Goal: Communication & Community: Answer question/provide support

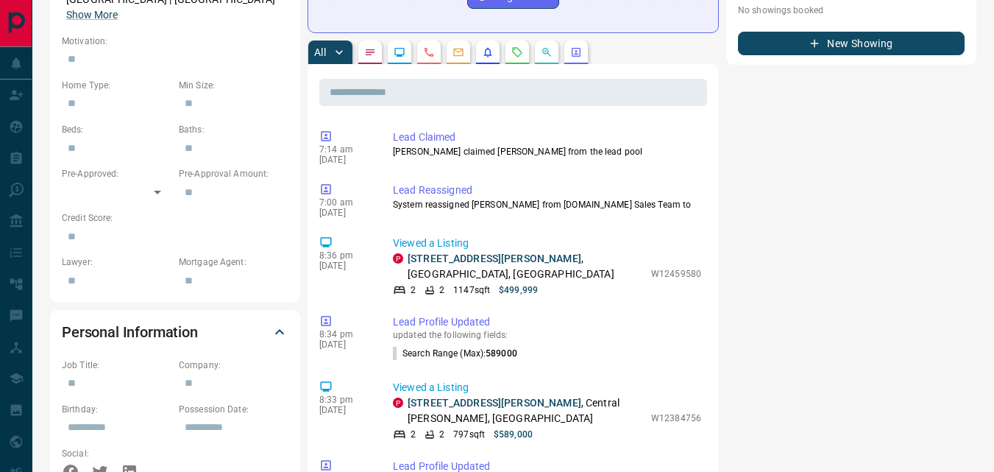
scroll to position [715, 0]
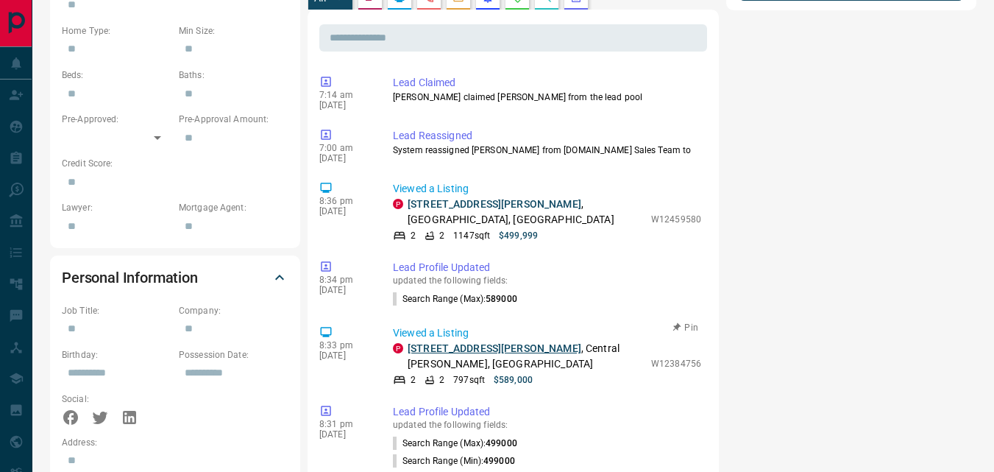
click at [447, 342] on link "[STREET_ADDRESS][PERSON_NAME]" at bounding box center [495, 348] width 174 height 12
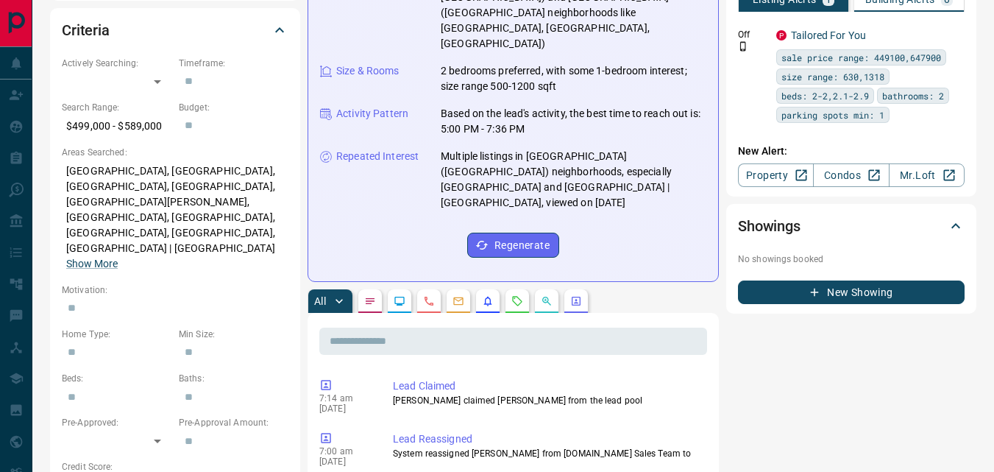
scroll to position [408, 0]
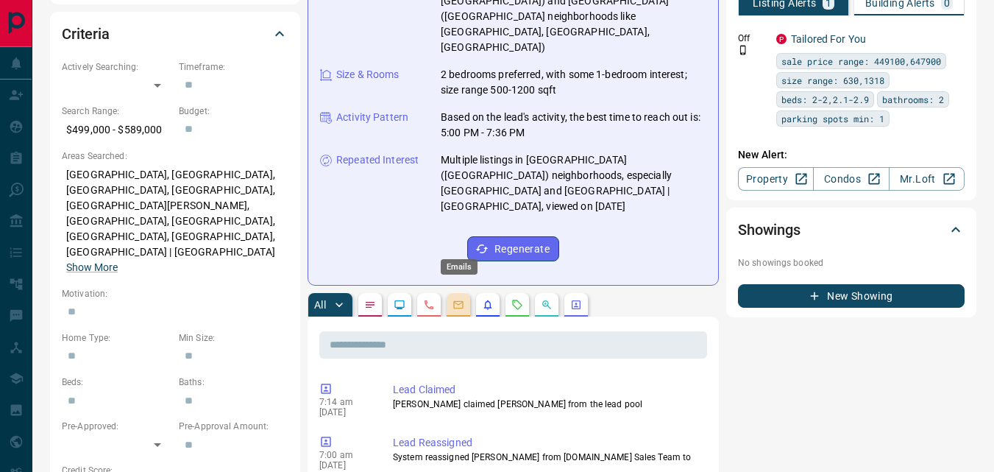
click at [459, 301] on icon "Emails" at bounding box center [459, 305] width 10 height 8
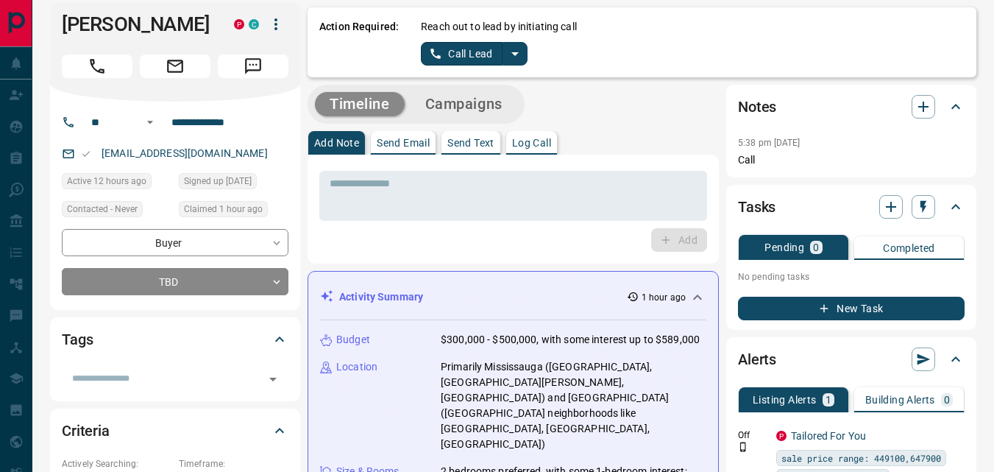
scroll to position [0, 0]
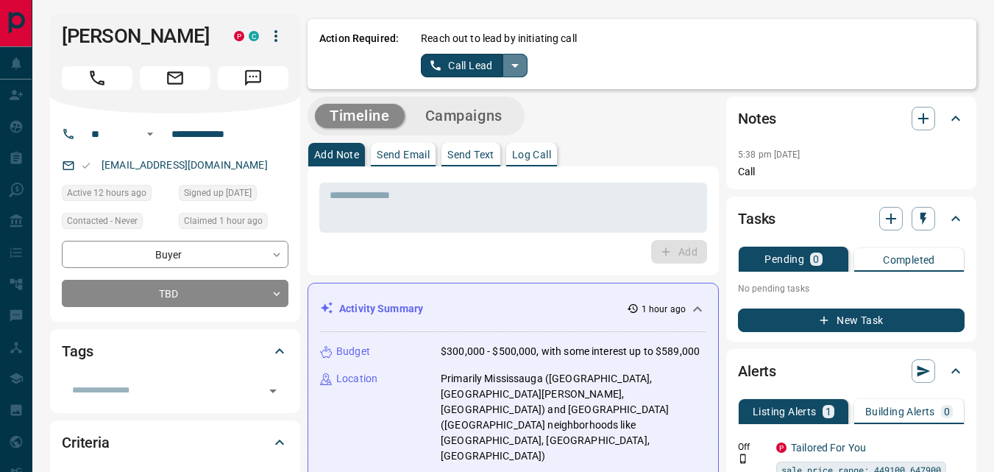
click at [513, 64] on icon "split button" at bounding box center [515, 66] width 7 height 4
click at [492, 116] on li "Log Manual Call" at bounding box center [474, 116] width 90 height 22
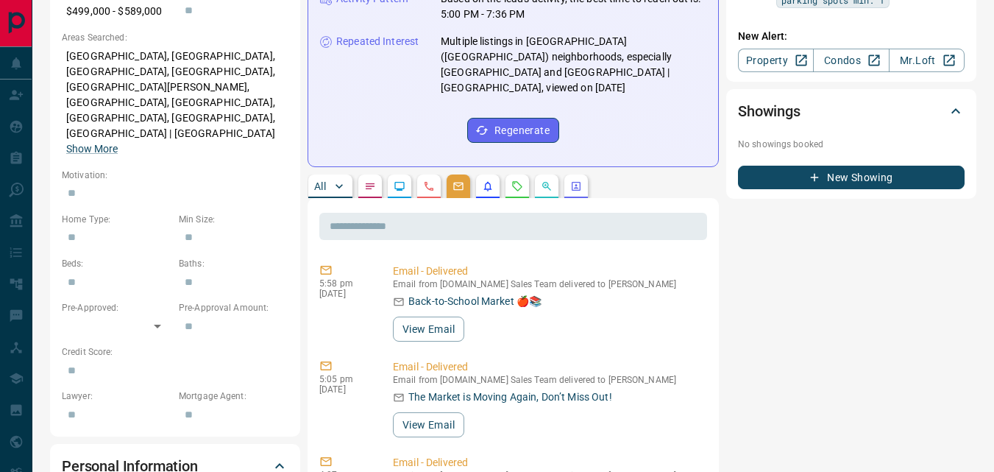
scroll to position [559, 0]
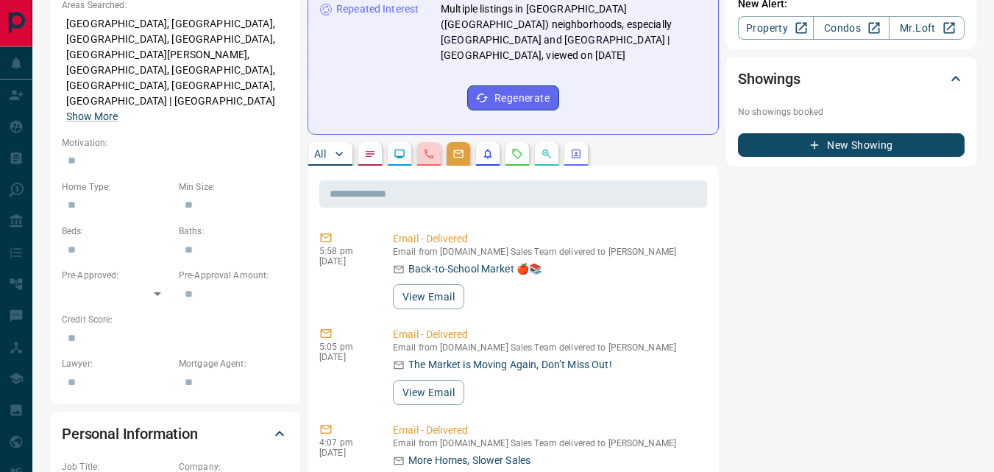
click at [429, 142] on button "button" at bounding box center [429, 154] width 24 height 24
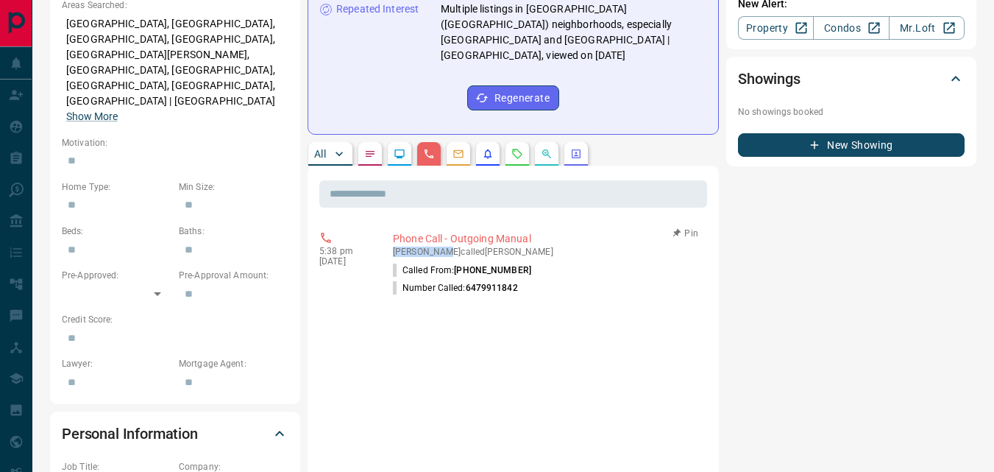
drag, startPoint x: 393, startPoint y: 190, endPoint x: 443, endPoint y: 194, distance: 50.2
click at [443, 247] on p "[PERSON_NAME] called [PERSON_NAME]" at bounding box center [547, 252] width 308 height 10
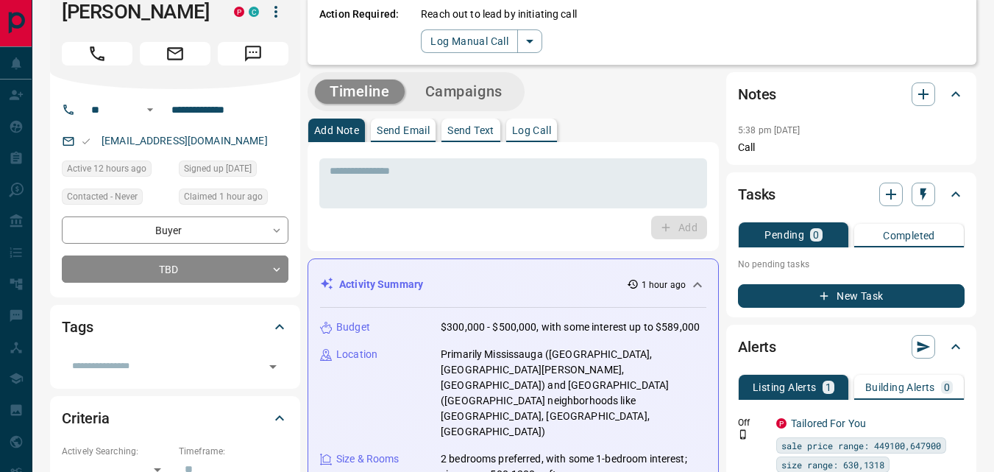
scroll to position [0, 0]
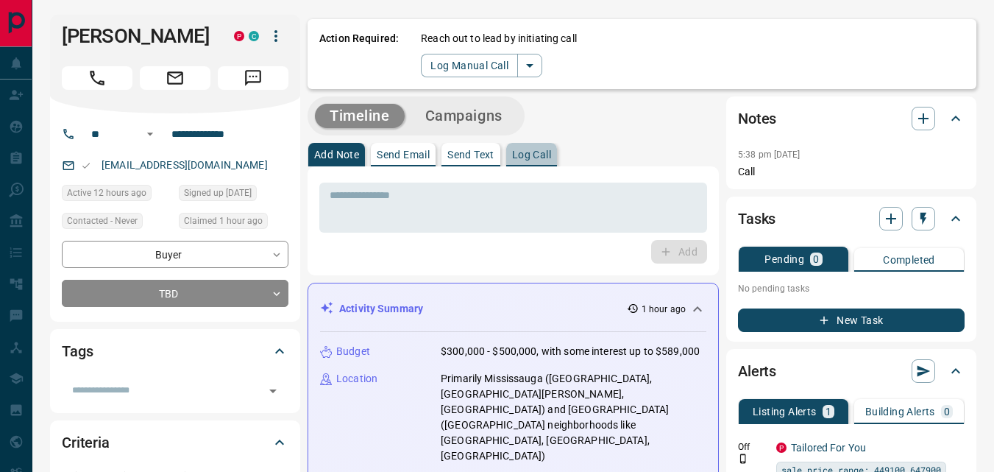
click at [541, 159] on p "Log Call" at bounding box center [531, 154] width 39 height 10
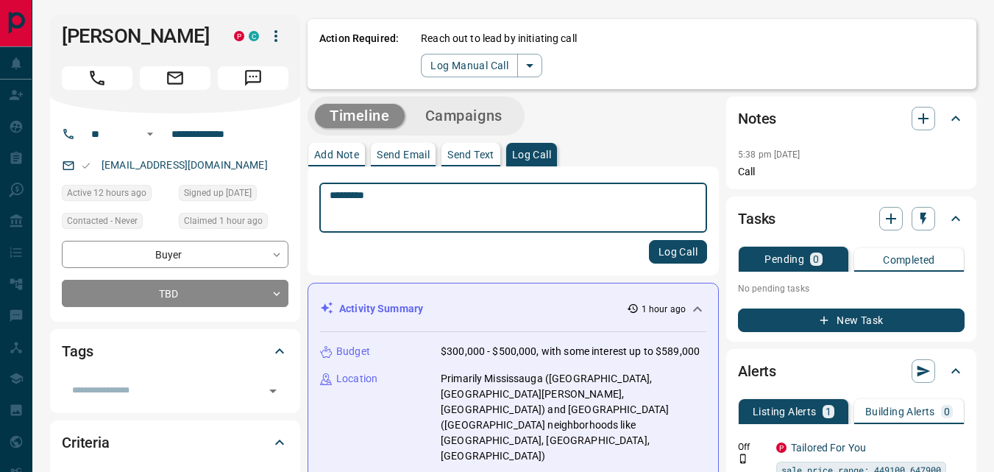
type textarea "*********"
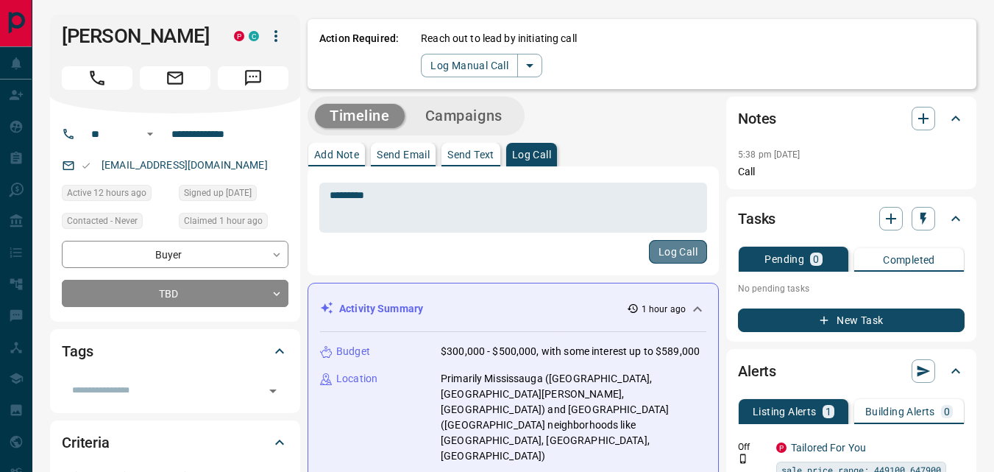
click at [680, 252] on button "Log Call" at bounding box center [678, 252] width 58 height 24
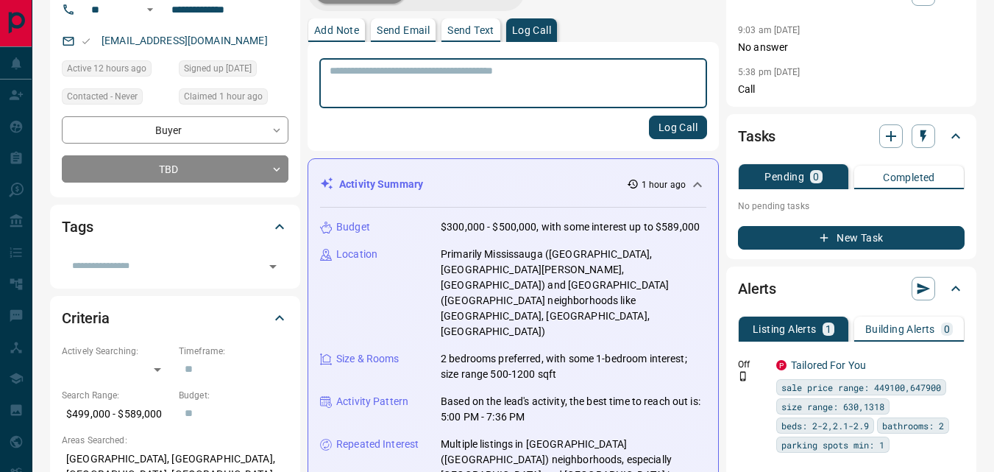
scroll to position [116, 0]
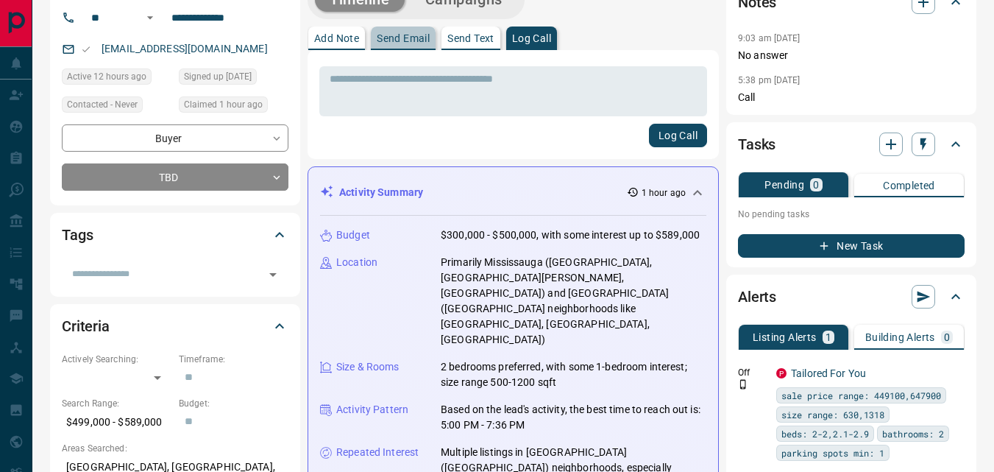
click at [397, 42] on p "Send Email" at bounding box center [403, 38] width 53 height 10
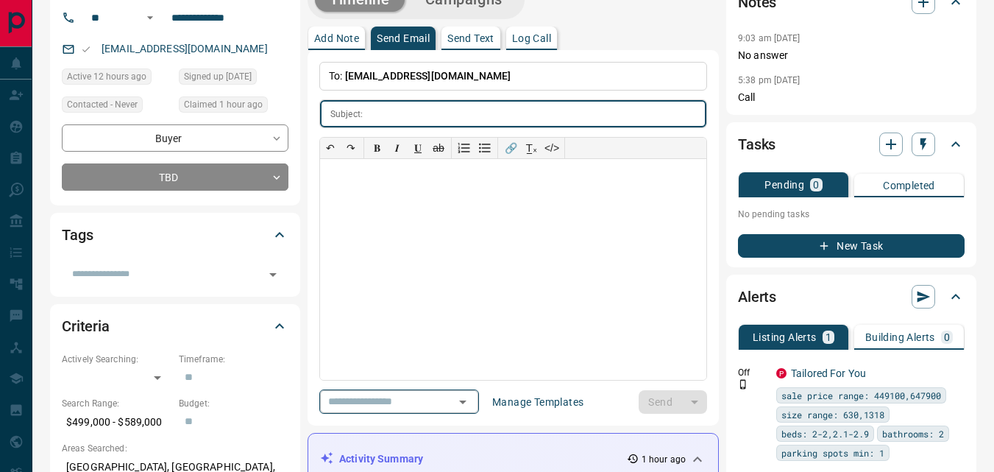
click at [472, 403] on icon "Open" at bounding box center [463, 402] width 18 height 18
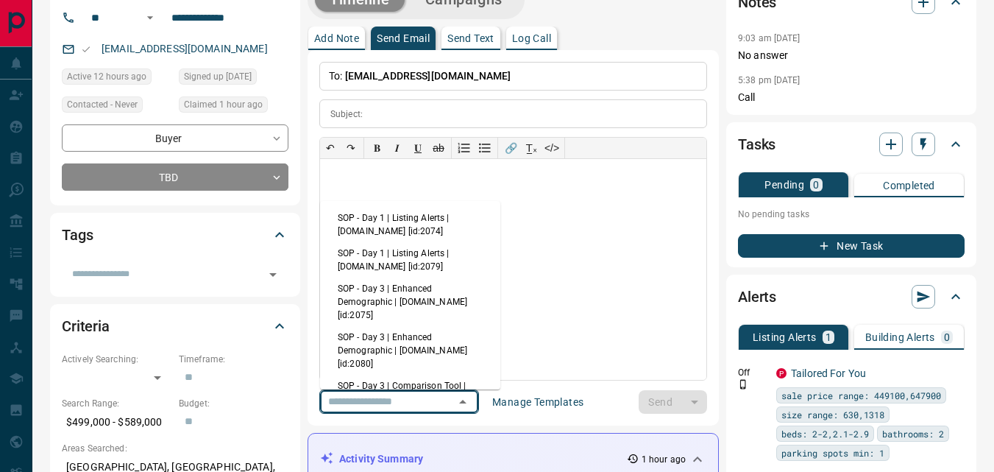
click at [420, 226] on li "SOP - Day 1 | Listing Alerts | [DOMAIN_NAME] [id:2074]" at bounding box center [410, 224] width 180 height 35
type input "**********"
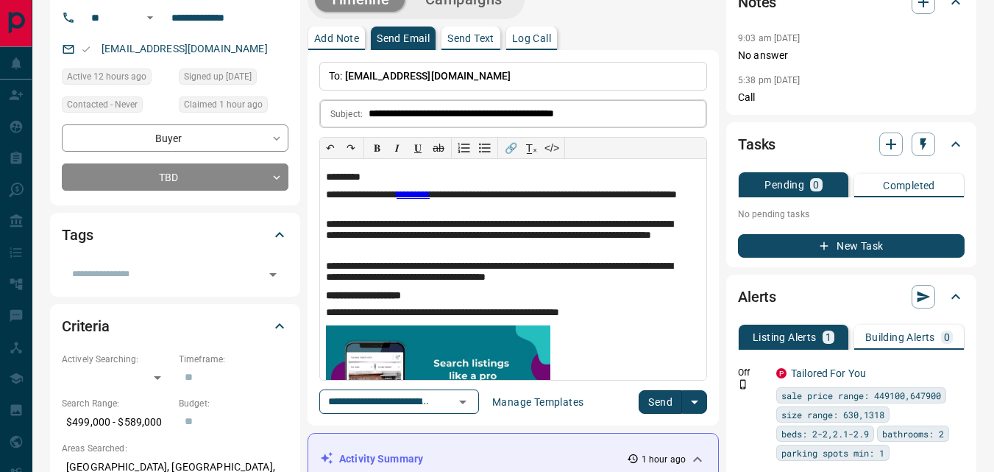
click at [509, 112] on input "**********" at bounding box center [538, 113] width 338 height 27
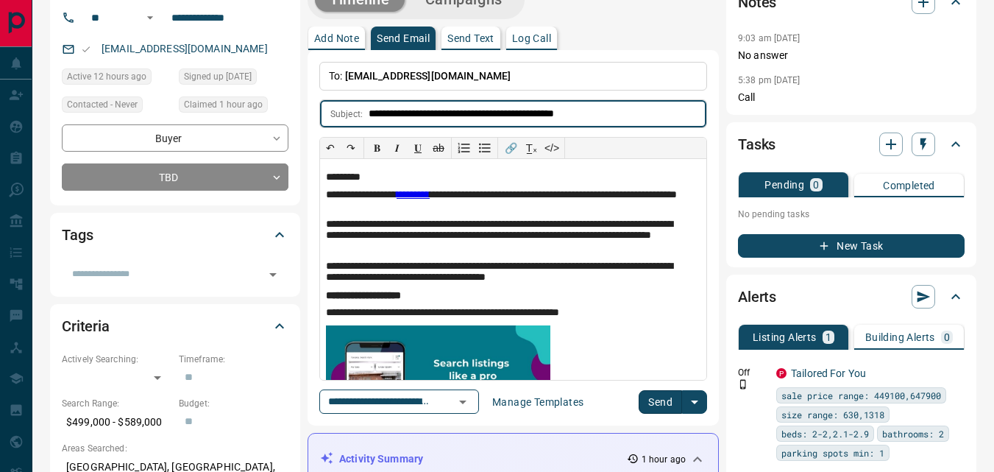
type input "**********"
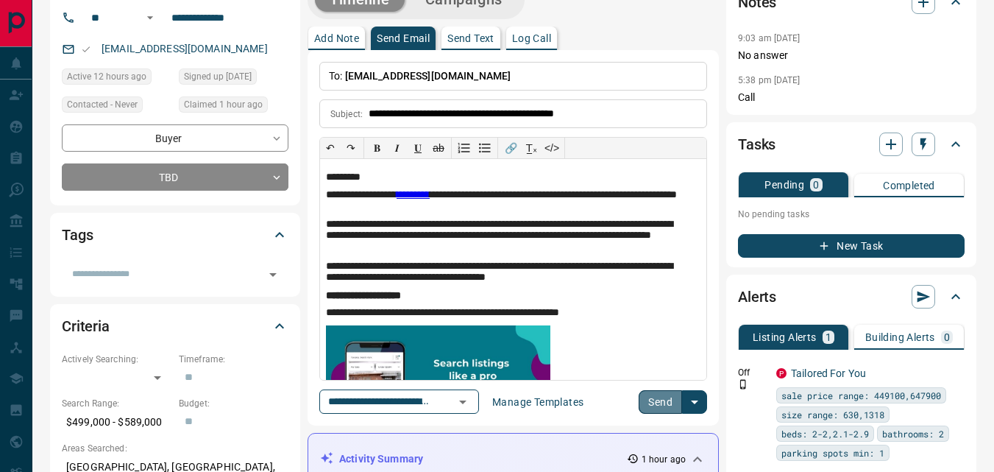
click at [660, 405] on button "Send" at bounding box center [660, 402] width 43 height 24
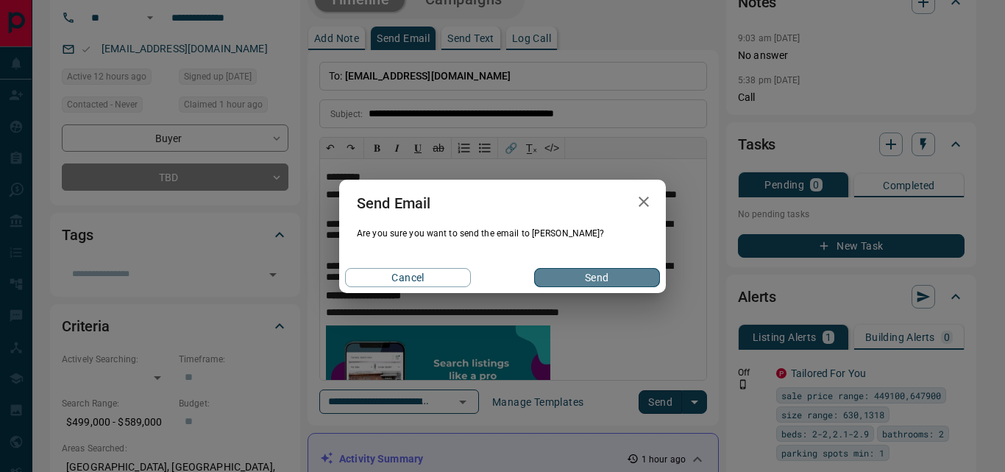
click at [608, 280] on button "Send" at bounding box center [597, 277] width 126 height 19
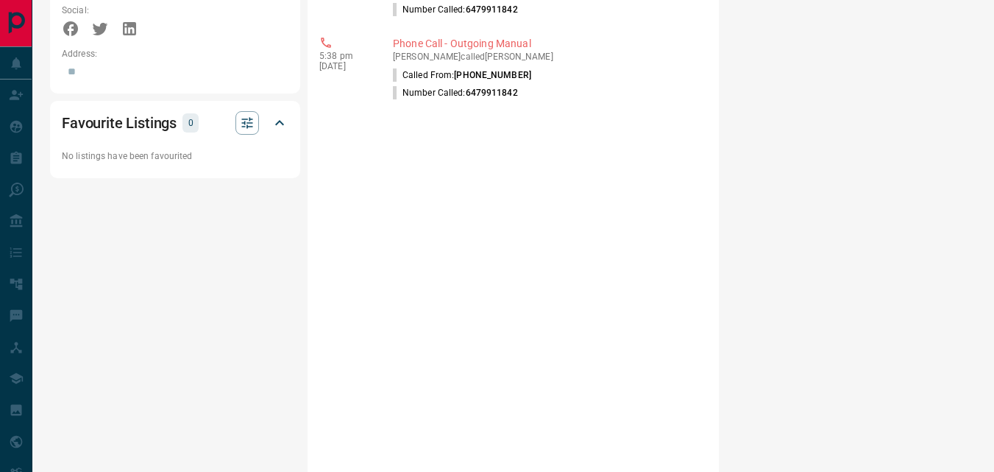
scroll to position [0, 0]
